Goal: Complete application form

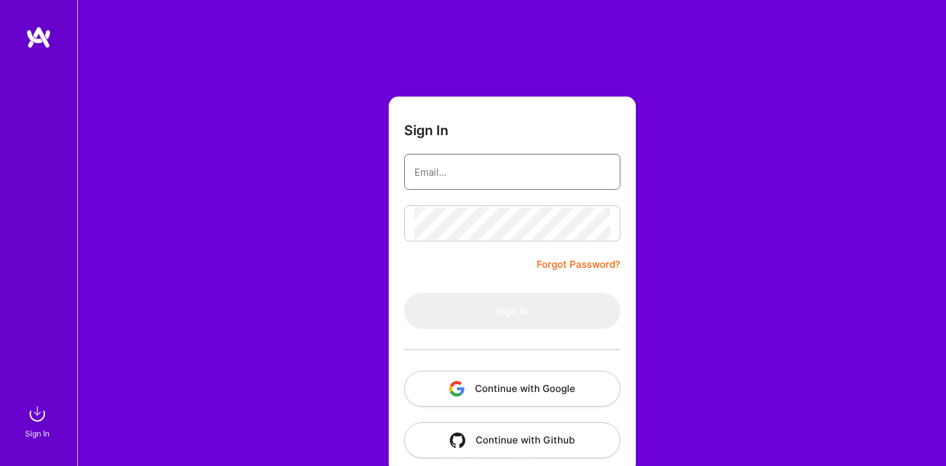
type input "vijayabalan.mahalingam@gmail.com"
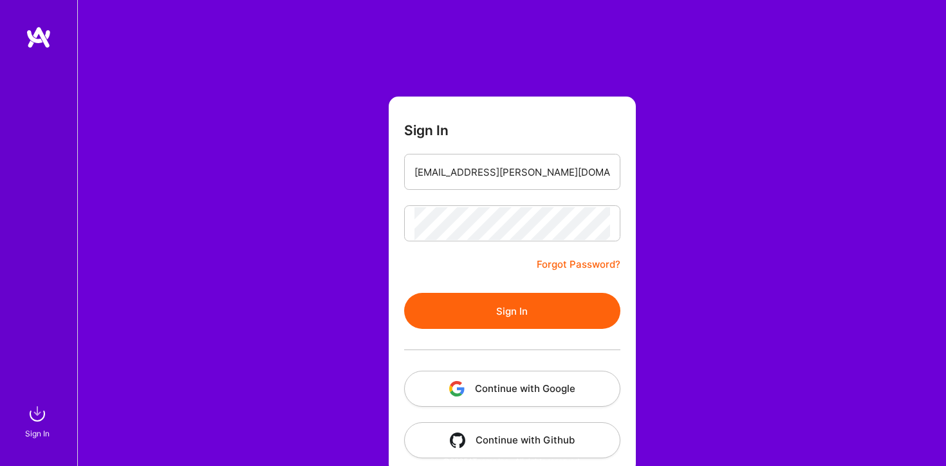
click at [540, 205] on div at bounding box center [512, 223] width 216 height 36
click at [511, 311] on button "Sign In" at bounding box center [512, 311] width 216 height 36
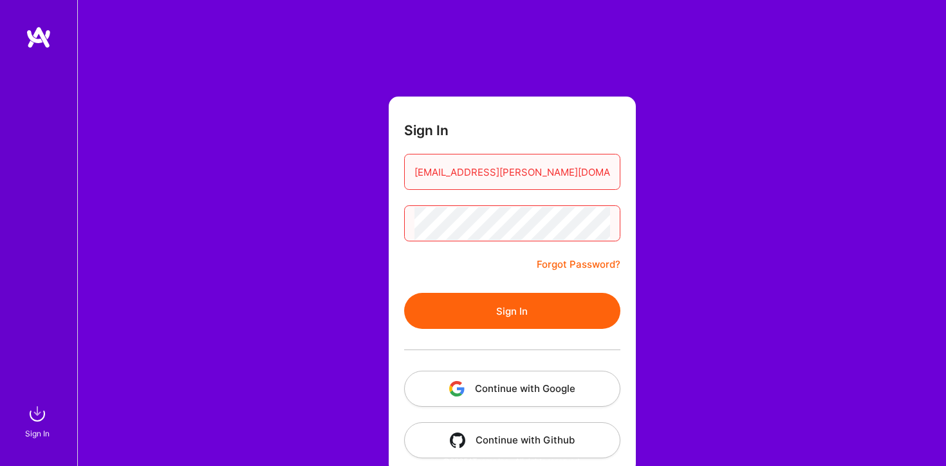
click at [368, 224] on div "Sign In vijayabalan.mahalingam@gmail.com Forgot Password? Sign In Continue with…" at bounding box center [511, 241] width 868 height 483
click at [488, 312] on button "Sign In" at bounding box center [512, 311] width 216 height 36
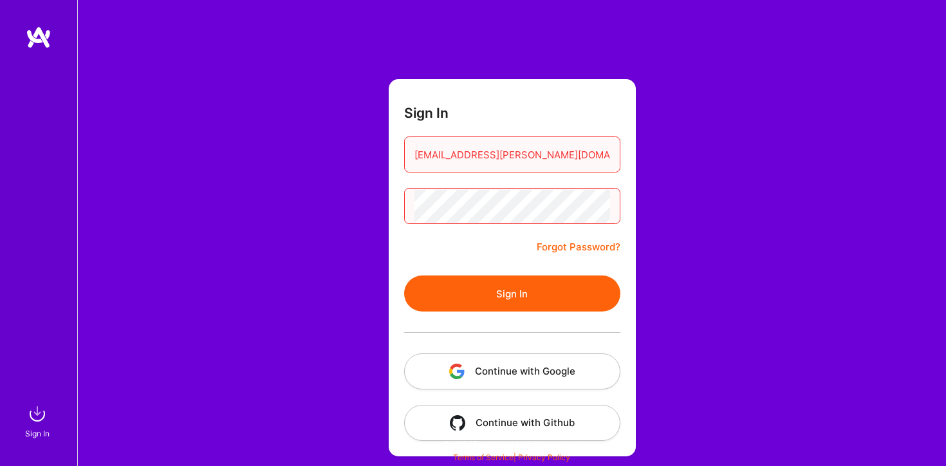
click at [579, 248] on link "Forgot Password?" at bounding box center [578, 246] width 84 height 15
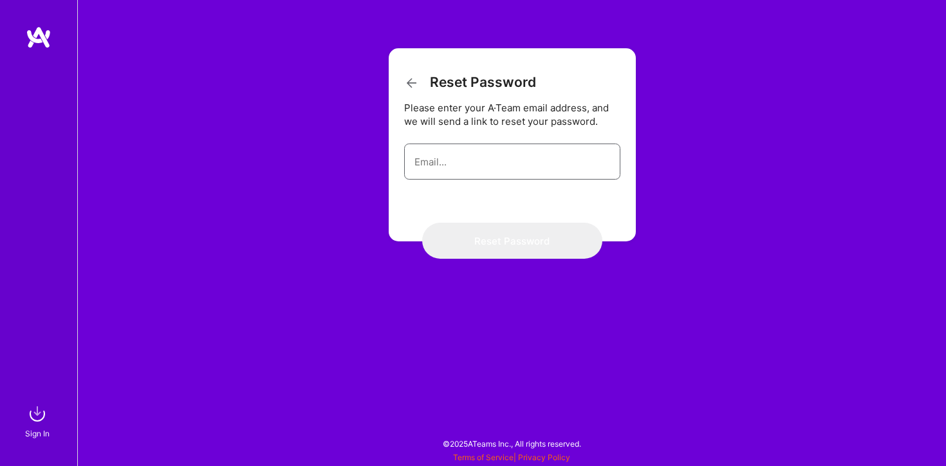
click at [501, 170] on input "email" at bounding box center [512, 161] width 196 height 33
type input "vijayabalan.mahalingam@gmail.com"
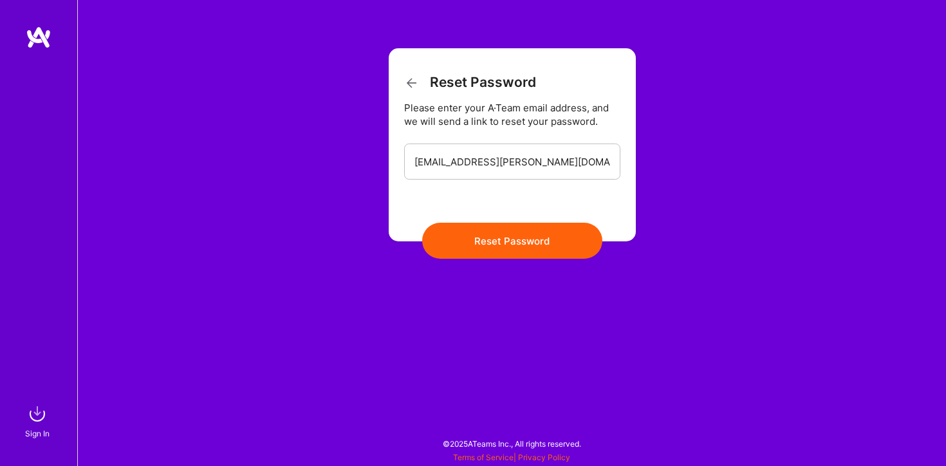
click at [517, 244] on button "Reset Password" at bounding box center [512, 241] width 180 height 36
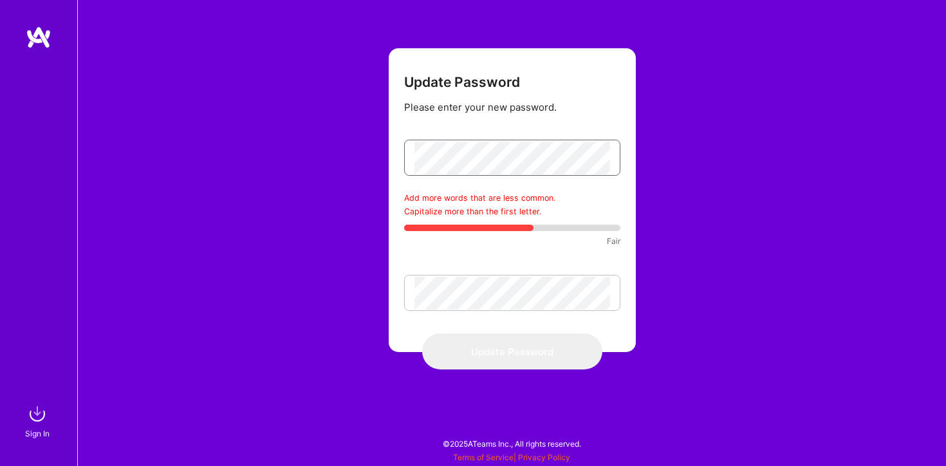
click at [396, 161] on form "Update Password Please enter your new password. Add more words that are less co…" at bounding box center [512, 200] width 247 height 304
click at [377, 161] on div "Update Password Please enter your new password. Add more words that are less co…" at bounding box center [511, 233] width 868 height 466
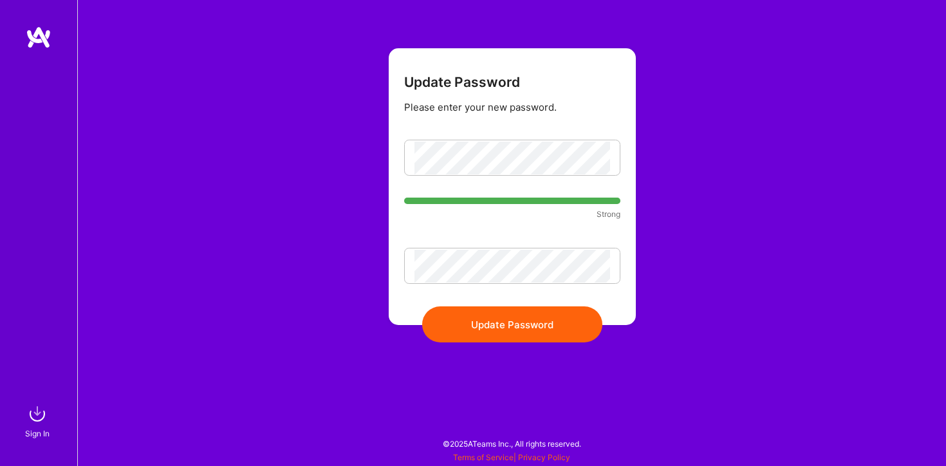
click at [509, 327] on button "Update Password" at bounding box center [512, 324] width 180 height 36
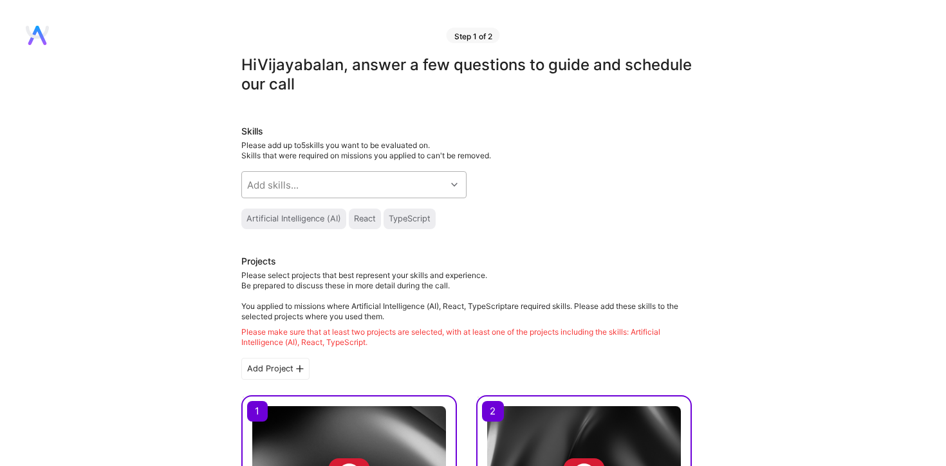
click at [453, 188] on div at bounding box center [456, 184] width 20 height 17
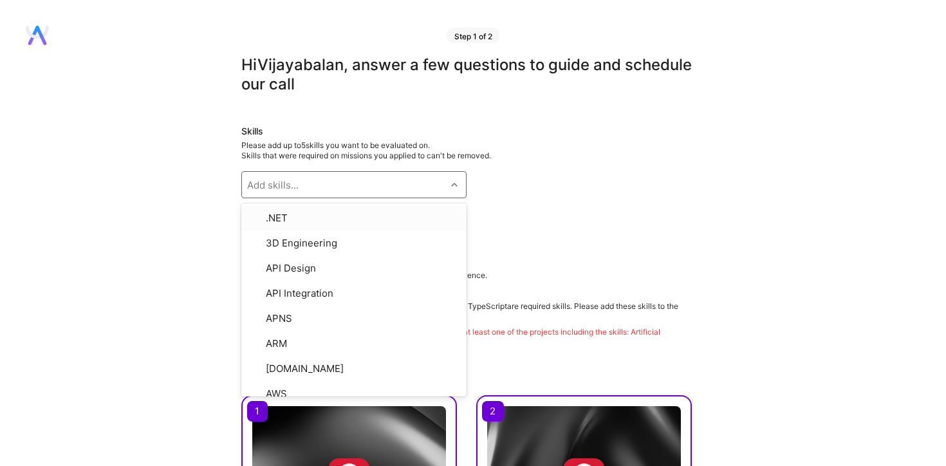
click at [518, 188] on div "Skills Please add up to 5 skills you want to be evaluated on. Skills that were …" at bounding box center [466, 177] width 450 height 104
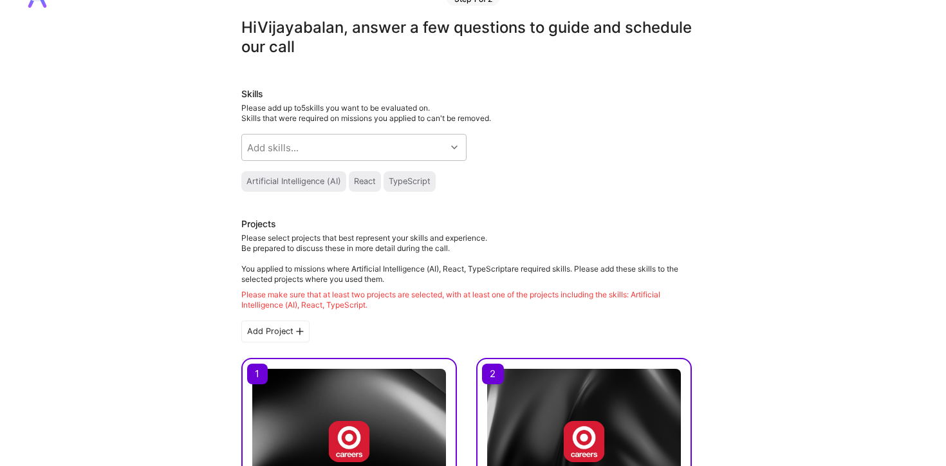
scroll to position [38, 0]
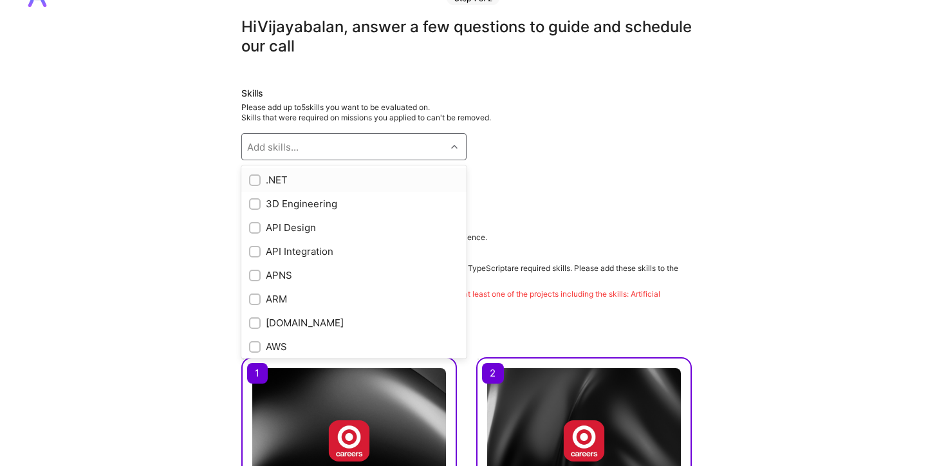
click at [357, 152] on div "Add skills..." at bounding box center [344, 147] width 204 height 26
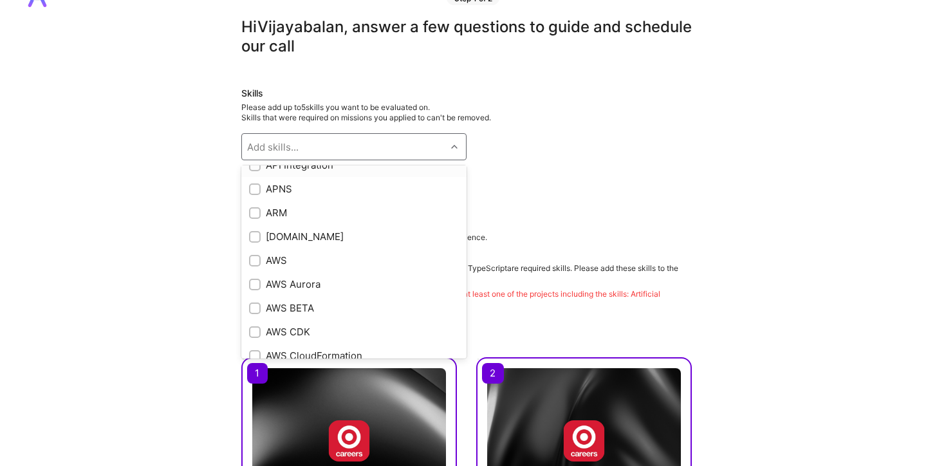
scroll to position [0, 0]
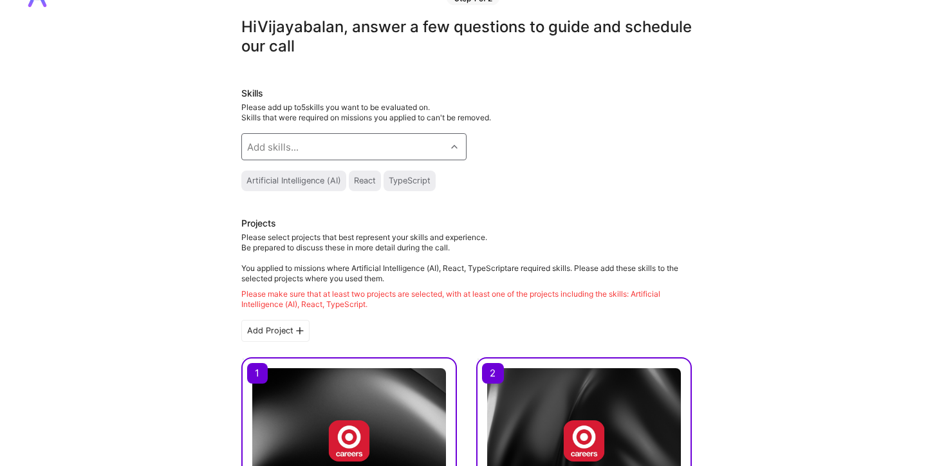
click at [308, 149] on div "Add skills..." at bounding box center [344, 147] width 204 height 26
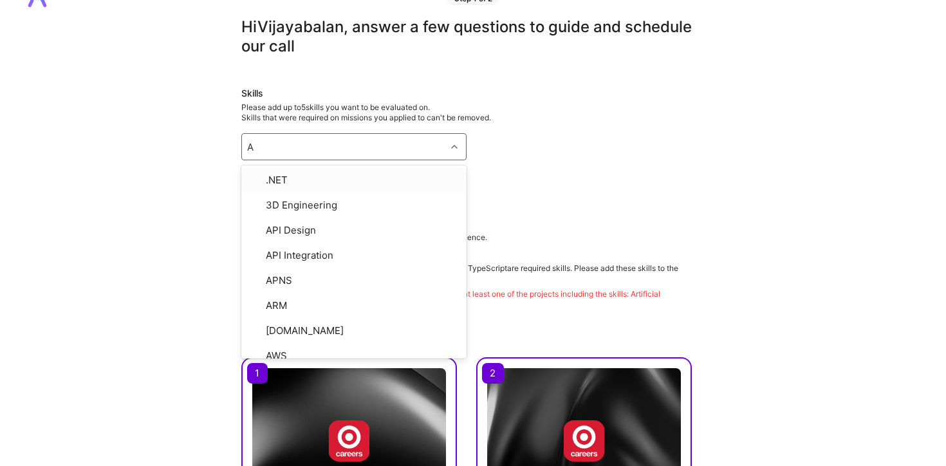
type input "AI"
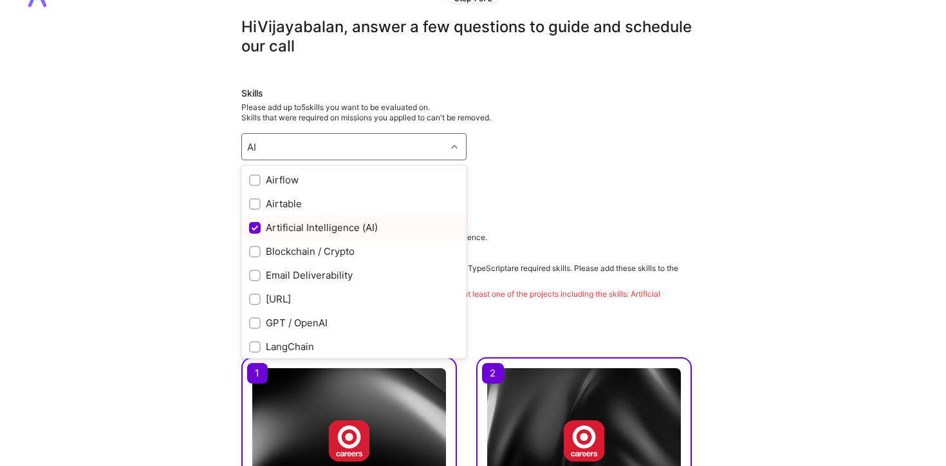
click at [257, 226] on input "checkbox" at bounding box center [256, 229] width 12 height 12
checkbox input "true"
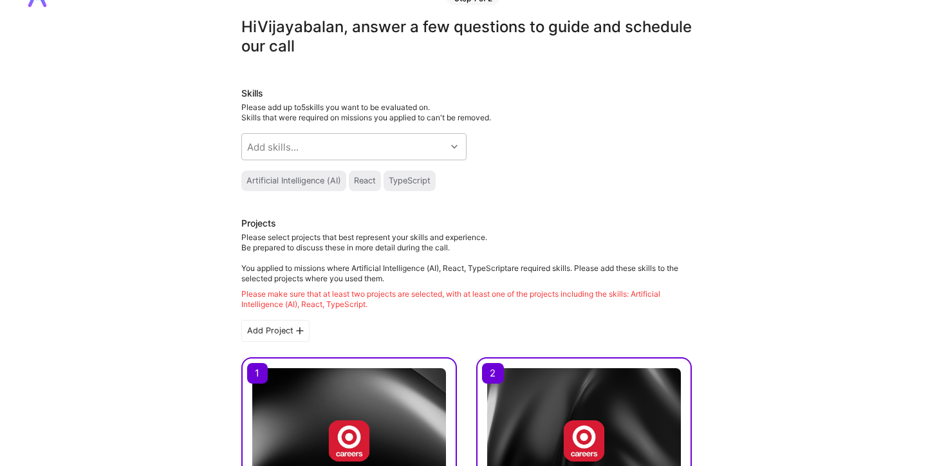
click at [558, 220] on h3 "Projects" at bounding box center [466, 224] width 450 height 15
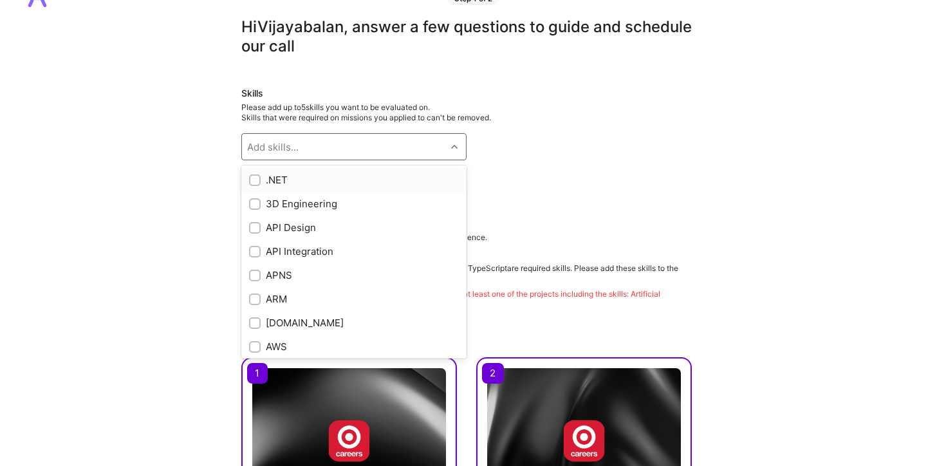
click at [360, 143] on div "Add skills..." at bounding box center [344, 147] width 204 height 26
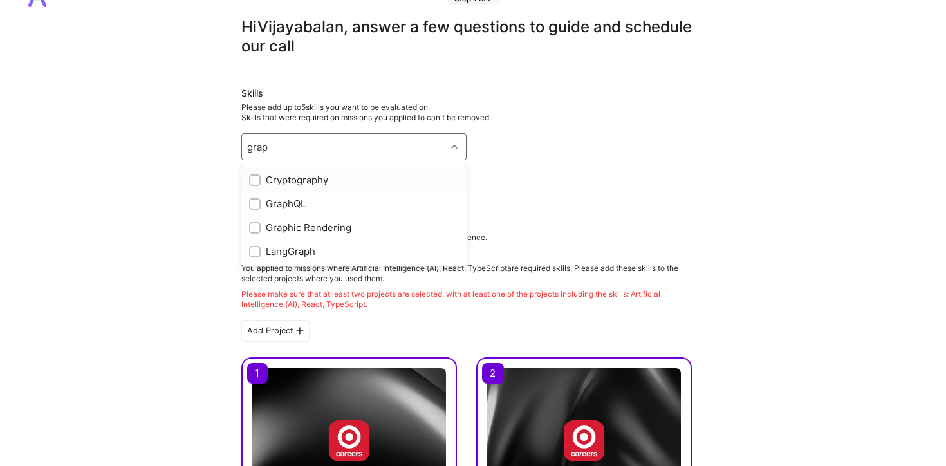
type input "graph"
click at [301, 206] on div "GraphQL" at bounding box center [354, 204] width 210 height 14
checkbox input "true"
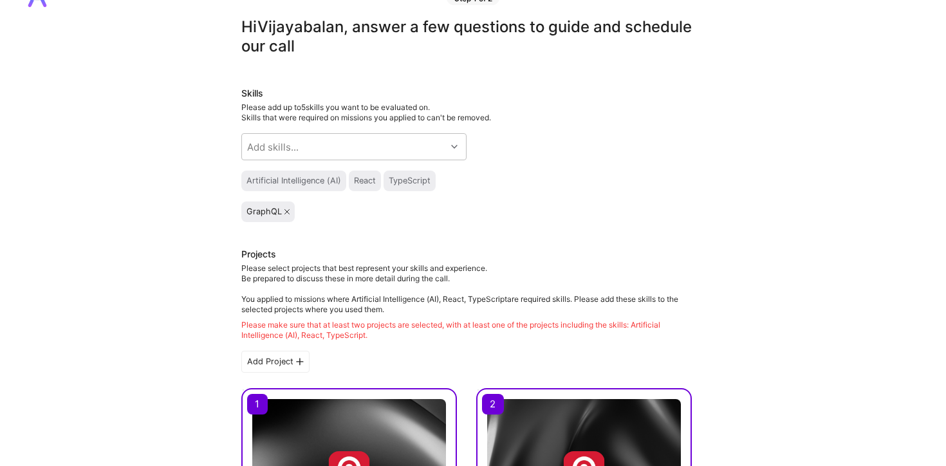
click at [606, 189] on div "Artificial Intelligence (AI) React TypeScript" at bounding box center [466, 180] width 450 height 21
click at [375, 142] on div "Add skills..." at bounding box center [344, 147] width 204 height 26
type input "kotli"
click at [343, 175] on div "Kotlin" at bounding box center [354, 180] width 210 height 14
checkbox input "true"
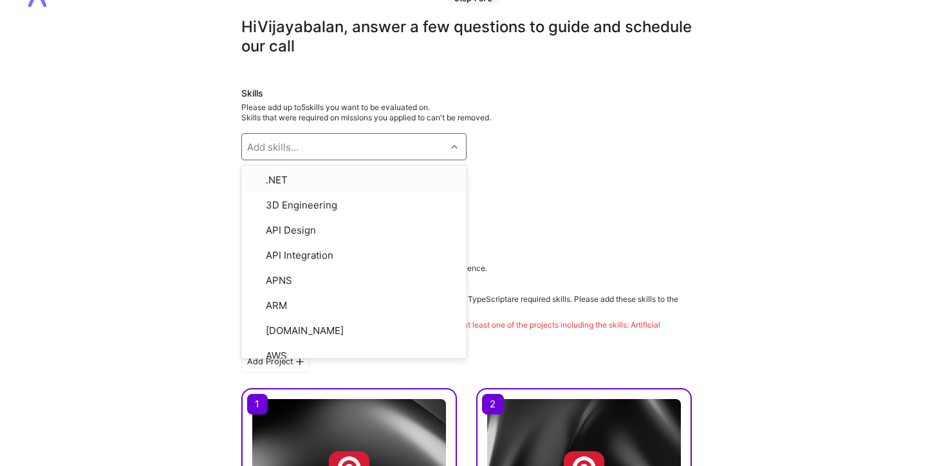
click at [585, 170] on div "Artificial Intelligence (AI) React TypeScript" at bounding box center [466, 180] width 450 height 21
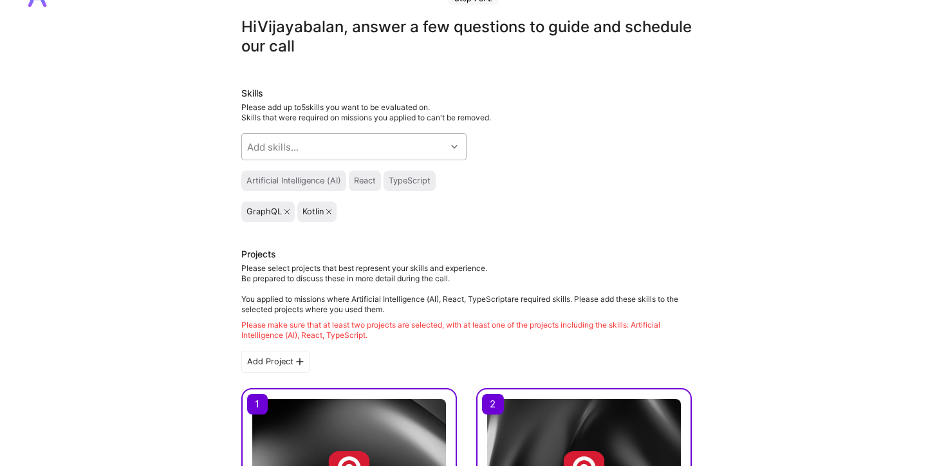
click at [343, 145] on div "Add skills..." at bounding box center [344, 147] width 204 height 26
type input "dock"
click at [318, 185] on div "Docker" at bounding box center [354, 180] width 210 height 14
checkbox input "true"
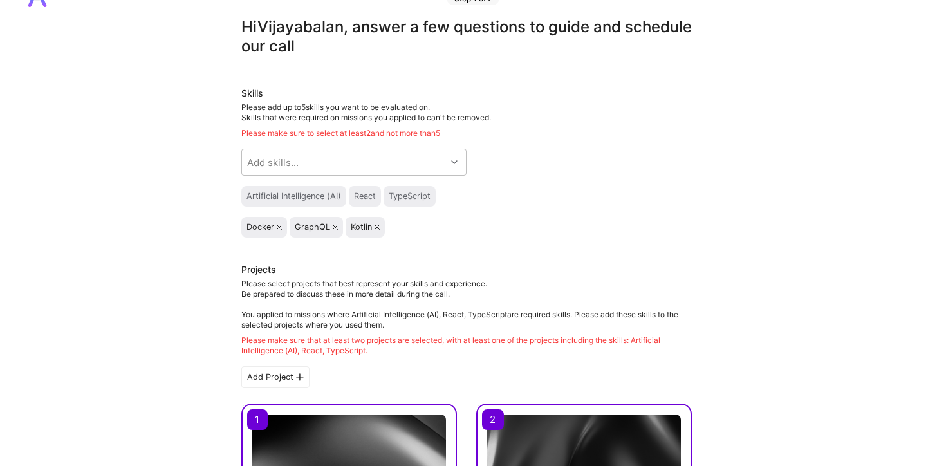
click at [571, 183] on div "Skills Please add up to 5 skills you want to be evaluated on. Skills that were …" at bounding box center [466, 162] width 450 height 151
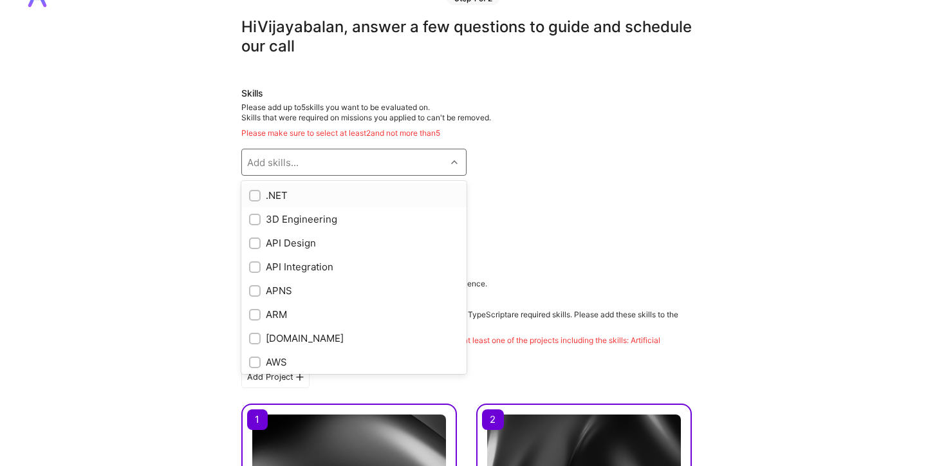
click at [348, 164] on div "Add skills..." at bounding box center [344, 162] width 204 height 26
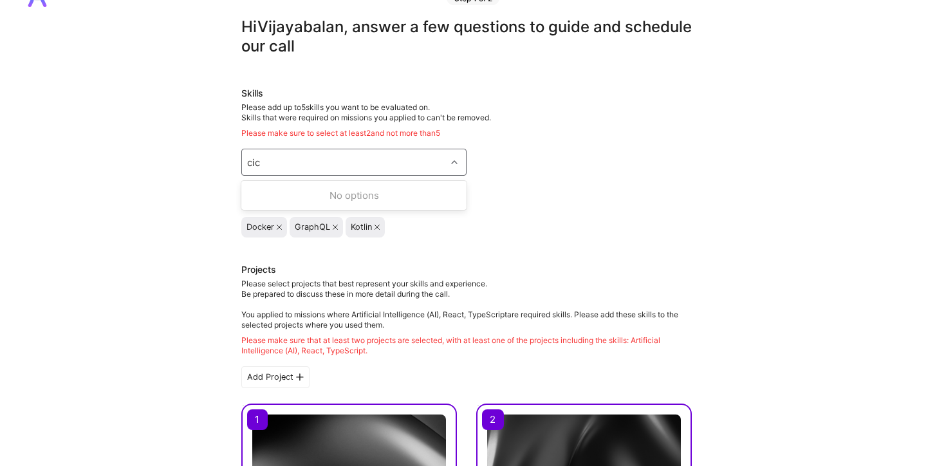
type input "ci"
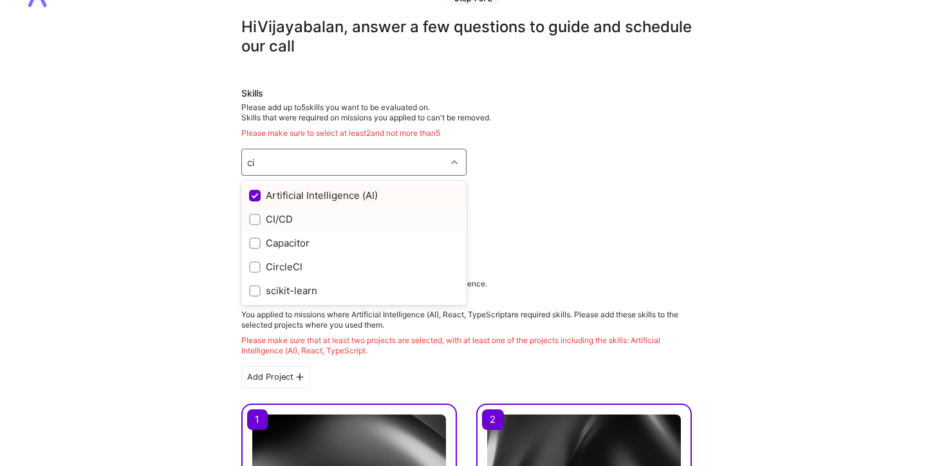
click at [319, 225] on div "CI/CD" at bounding box center [354, 219] width 210 height 14
checkbox input "true"
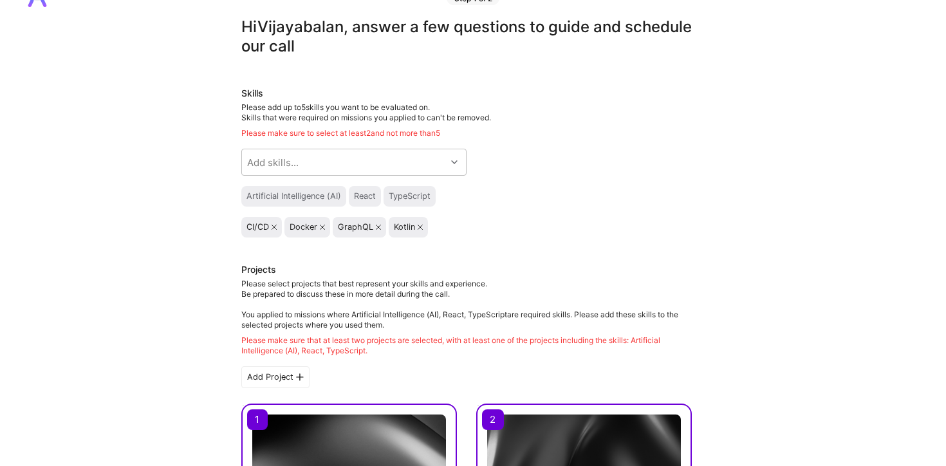
click at [639, 219] on div "CI/CD Docker GraphQL Kotlin" at bounding box center [466, 227] width 450 height 21
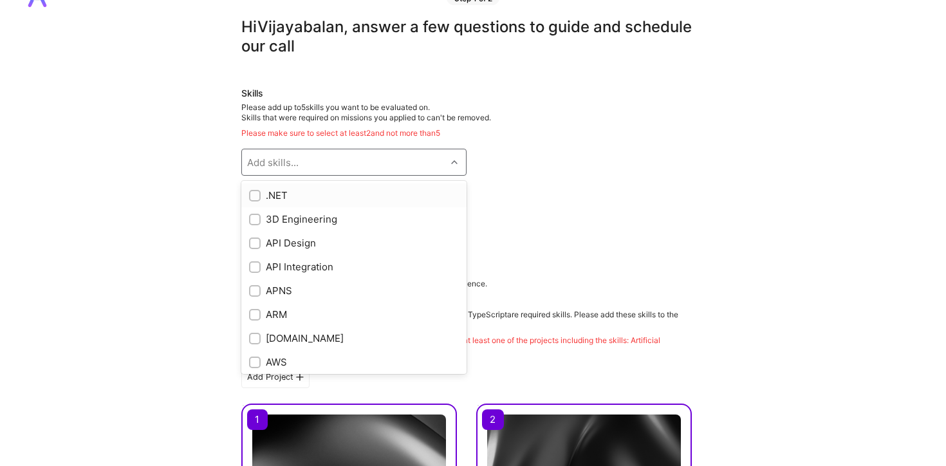
click at [365, 158] on div "Add skills..." at bounding box center [344, 162] width 204 height 26
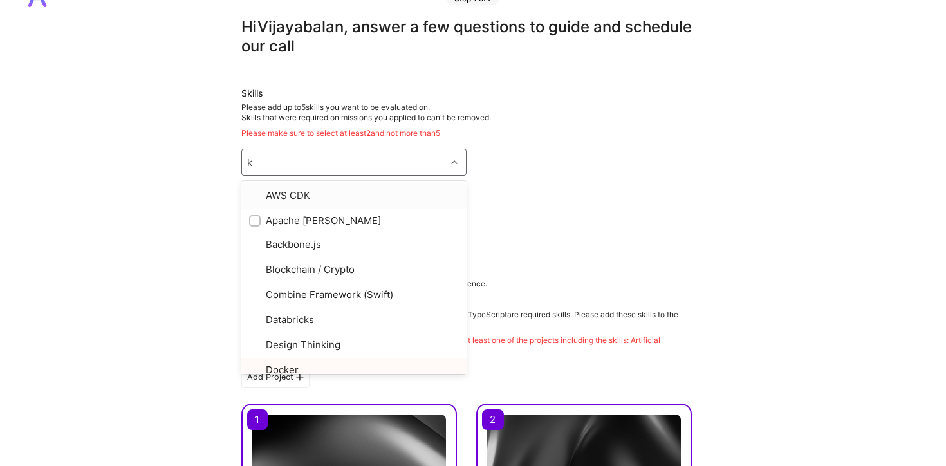
type input "ka"
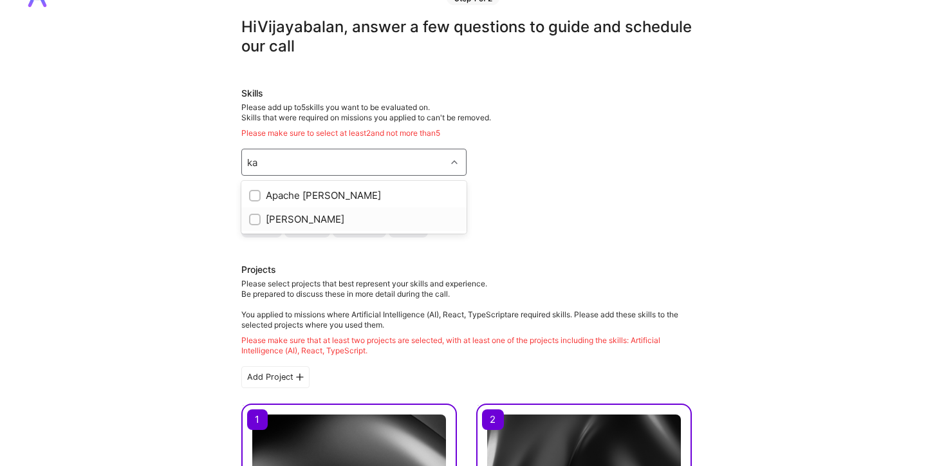
click at [334, 223] on div "Kafka" at bounding box center [354, 219] width 210 height 14
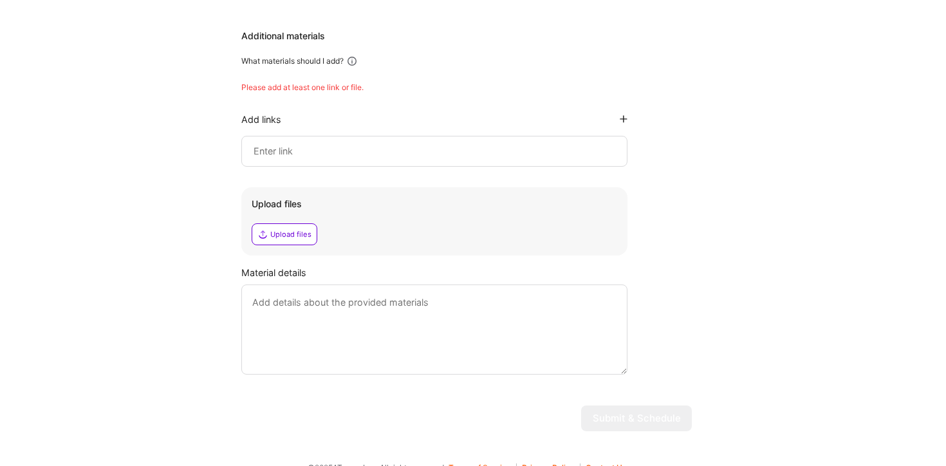
scroll to position [688, 0]
click at [381, 149] on input at bounding box center [434, 150] width 364 height 15
click at [293, 143] on input at bounding box center [434, 150] width 364 height 15
paste input "https://www.linkedin.com/in/vijayabalan-mahalingam-25418814/"
type input "https://www.linkedin.com/in/vijayabalan-mahalingam-25418814/"
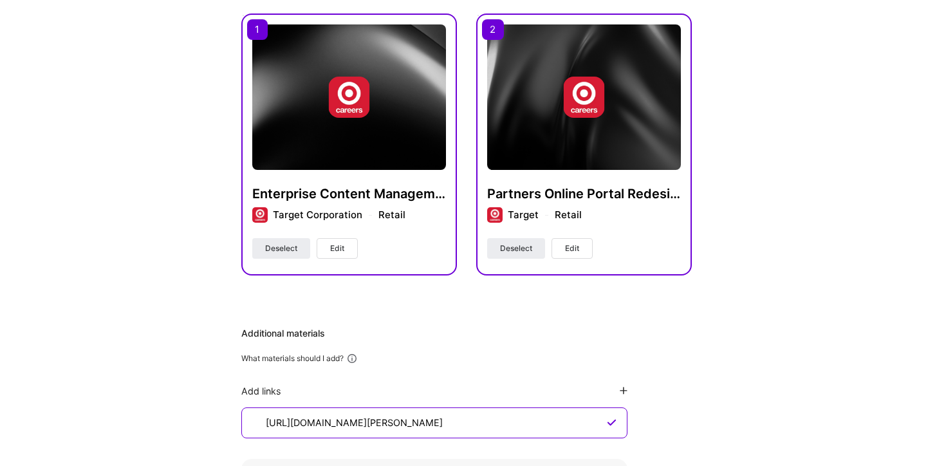
scroll to position [594, 0]
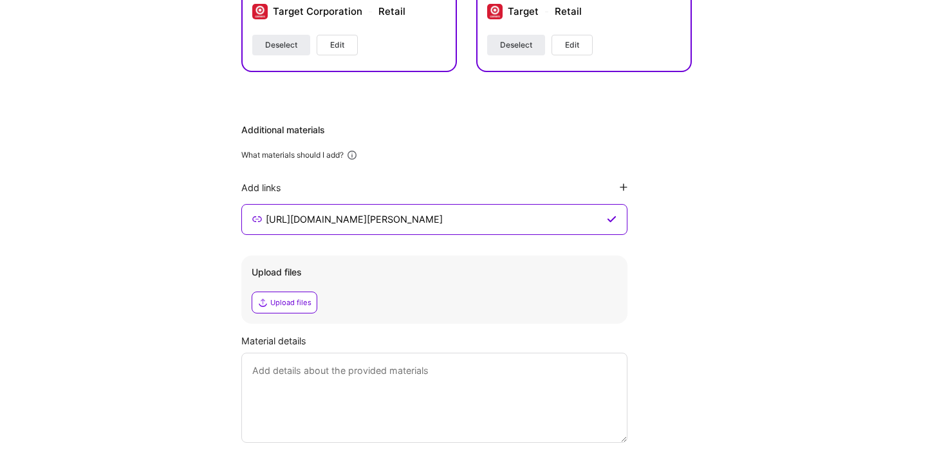
drag, startPoint x: 557, startPoint y: 213, endPoint x: 277, endPoint y: 208, distance: 279.8
click at [277, 207] on div "https://www.linkedin.com/in/vijayabalan-mahalingam-25418814/" at bounding box center [434, 219] width 386 height 31
click at [276, 218] on input "https://www.linkedin.com/in/vijayabalan-mahalingam-25418814/" at bounding box center [434, 219] width 340 height 15
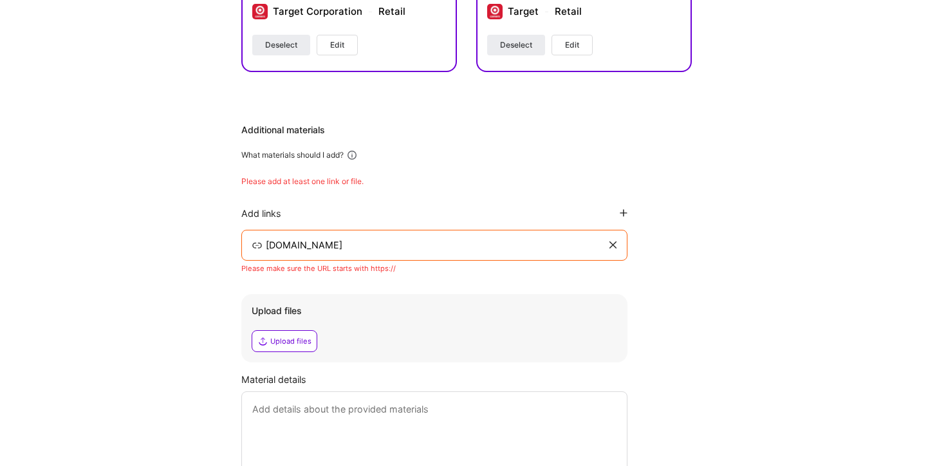
click at [771, 313] on div "Hi Vijayabalan , answer a few questions to guide and schedule our call Skills P…" at bounding box center [466, 5] width 933 height 1086
click at [266, 246] on input "www.target.com" at bounding box center [435, 244] width 342 height 15
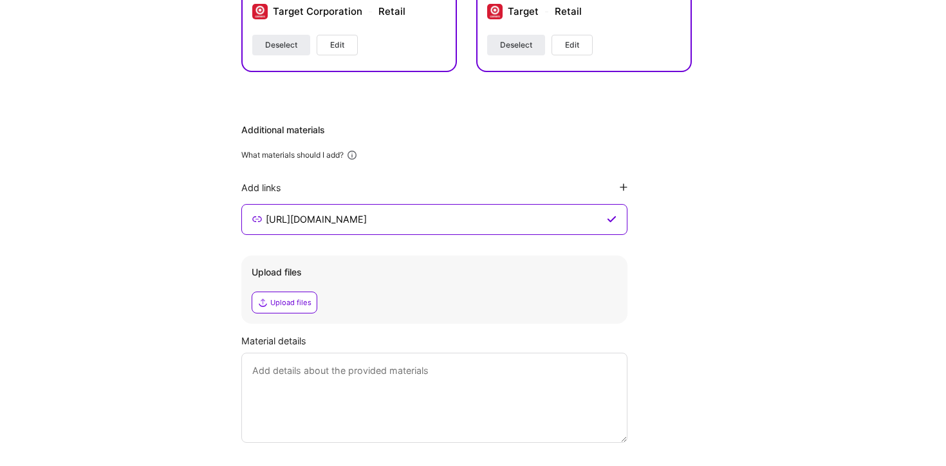
type input "https://www.target.com"
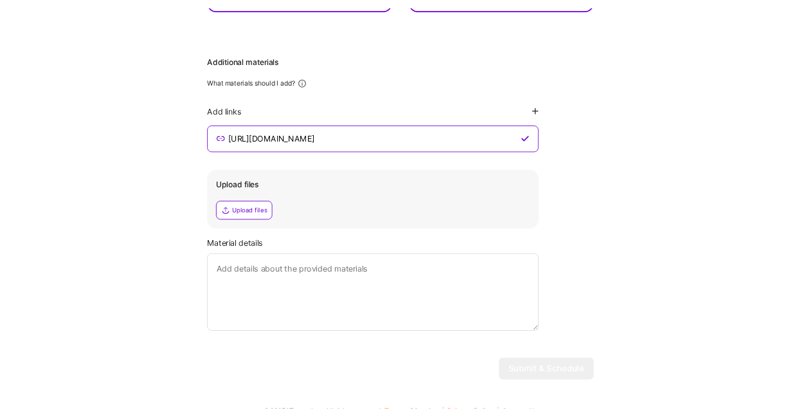
scroll to position [681, 0]
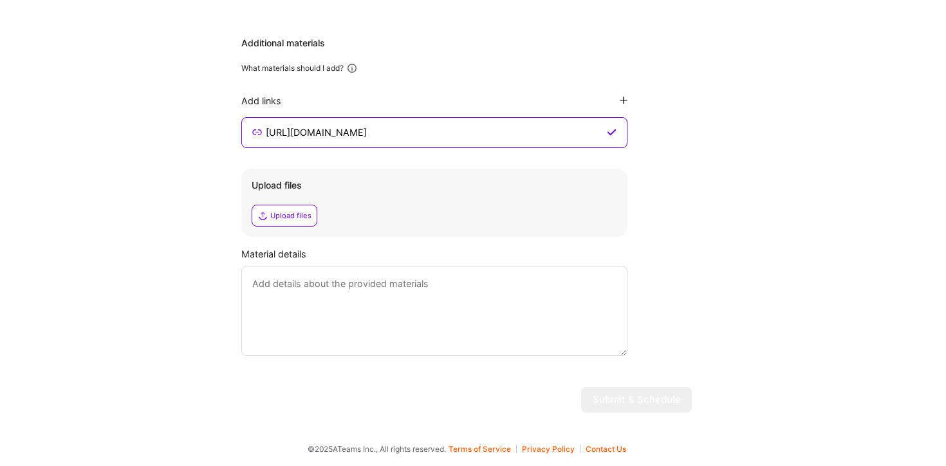
click at [450, 286] on textarea at bounding box center [434, 311] width 386 height 90
